Goal: Information Seeking & Learning: Learn about a topic

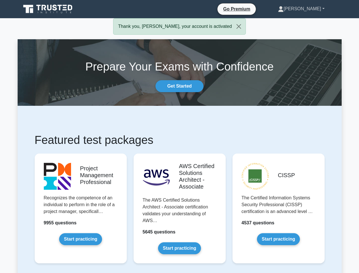
click at [312, 9] on link "[PERSON_NAME]" at bounding box center [302, 8] width 74 height 11
click at [312, 9] on link "Arvind" at bounding box center [302, 8] width 74 height 11
